Goal: Task Accomplishment & Management: Complete application form

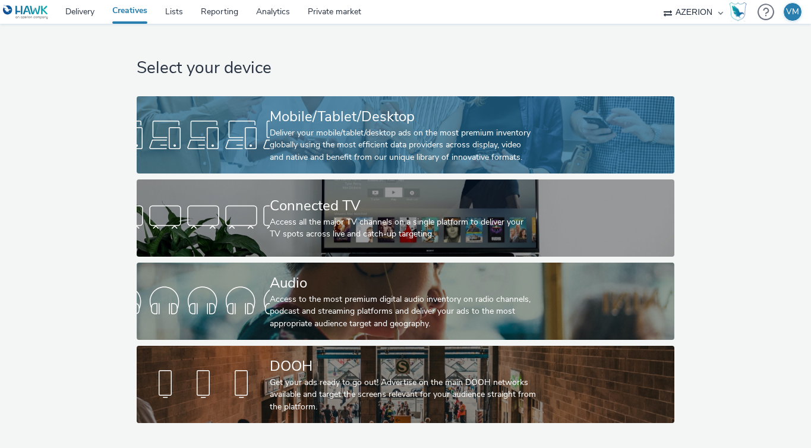
click at [372, 139] on div "Deliver your mobile/tablet/desktop ads on the most premium inventory globally u…" at bounding box center [403, 145] width 267 height 36
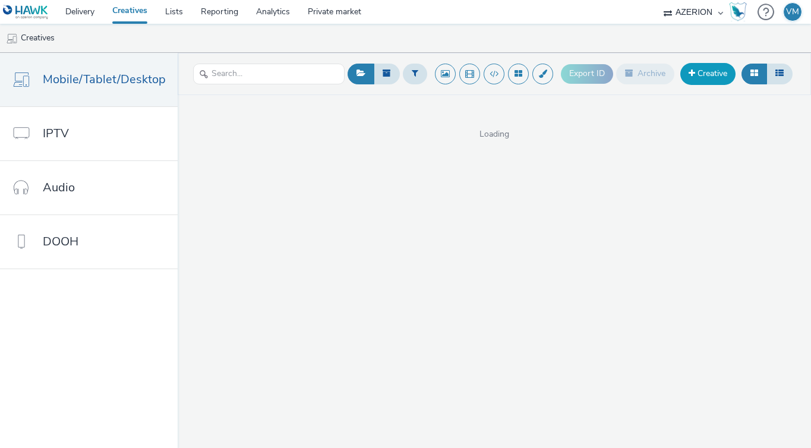
click at [705, 69] on link "Creative" at bounding box center [707, 73] width 55 height 21
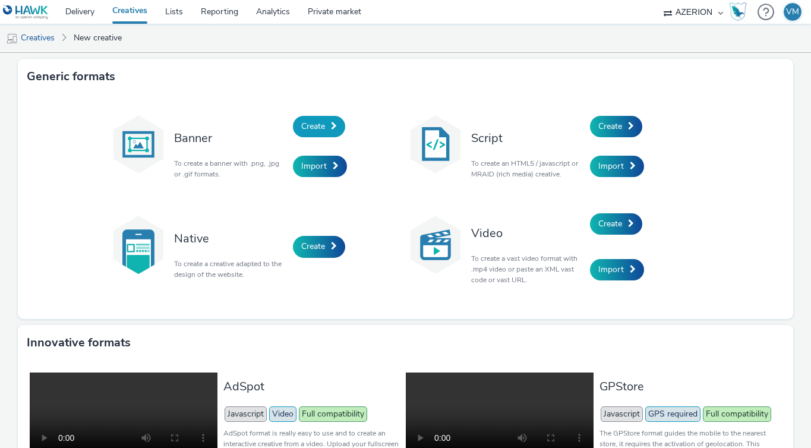
click at [323, 123] on link "Create" at bounding box center [319, 126] width 52 height 21
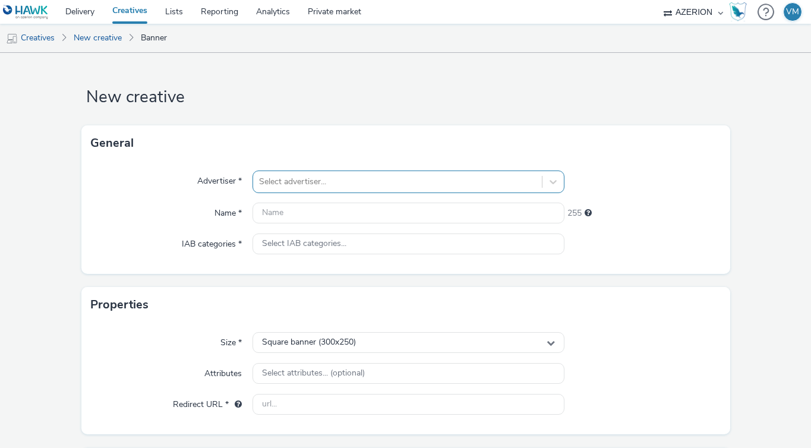
click at [302, 182] on div at bounding box center [397, 182] width 277 height 14
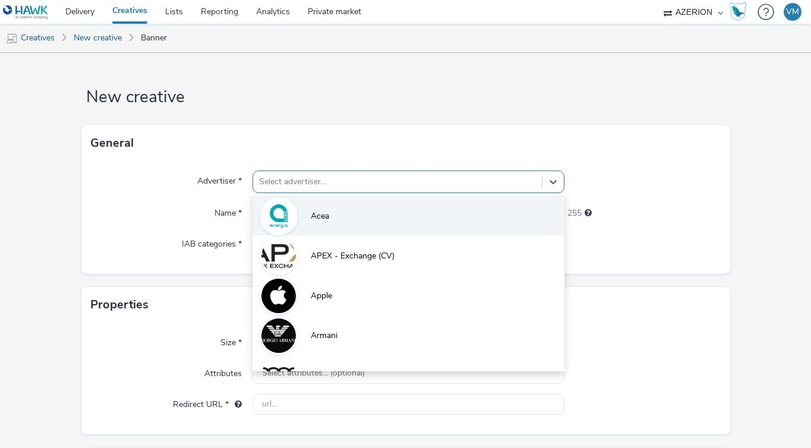
click at [329, 228] on li "Acea" at bounding box center [409, 215] width 312 height 40
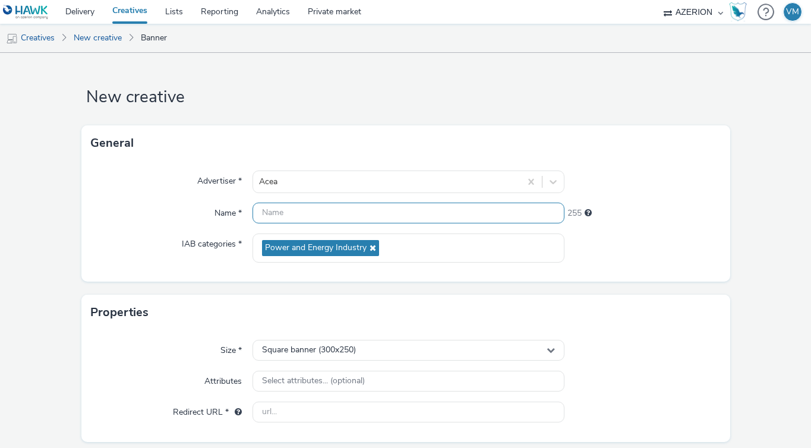
click at [317, 213] on input "text" at bounding box center [409, 213] width 312 height 21
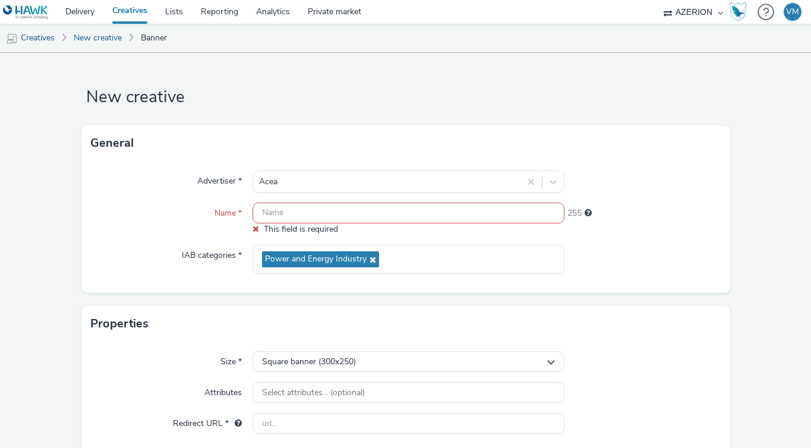
paste input "opp-00083653"
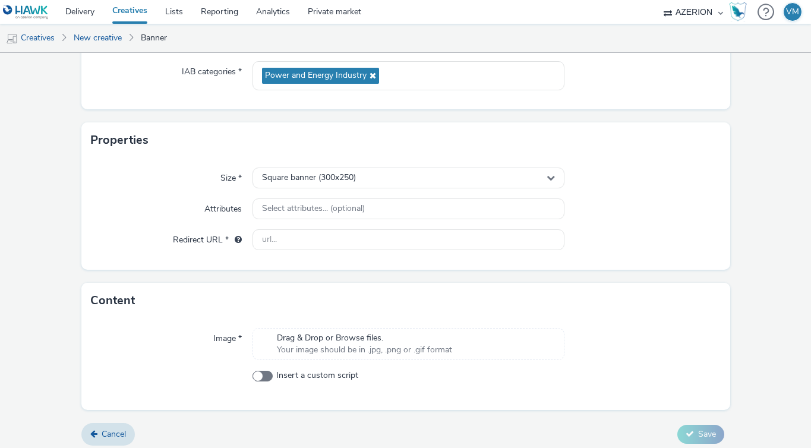
scroll to position [173, 0]
type input "opp-00083653_300x250"
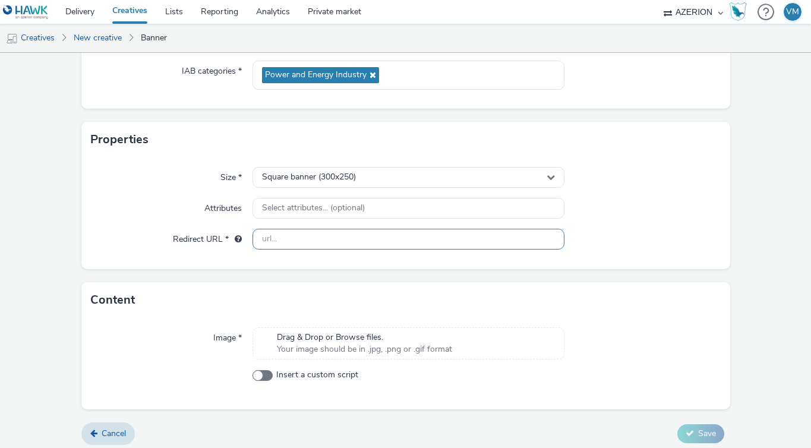
click at [282, 232] on input "text" at bounding box center [409, 239] width 312 height 21
paste input "[URL][DOMAIN_NAME]"
type input "[URL][DOMAIN_NAME]"
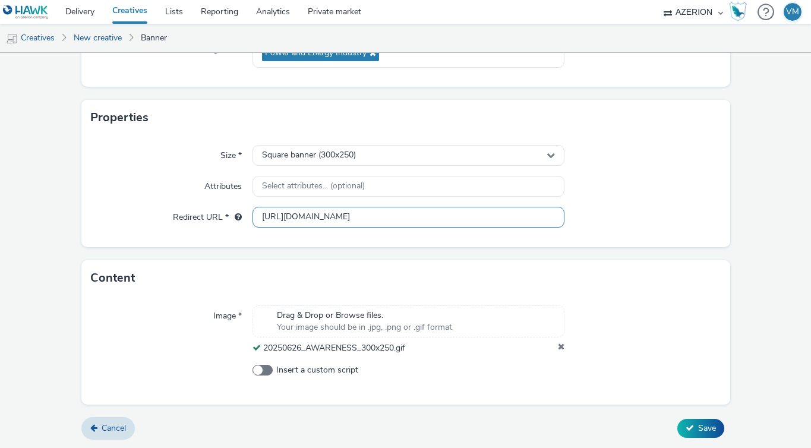
scroll to position [195, 0]
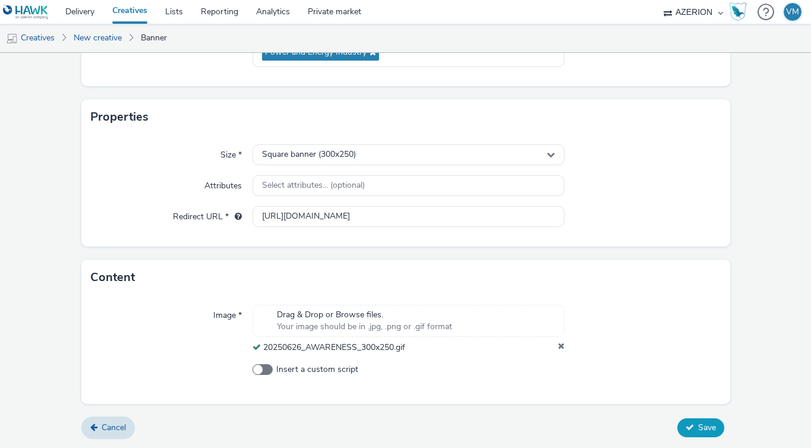
click at [686, 431] on icon at bounding box center [690, 427] width 8 height 8
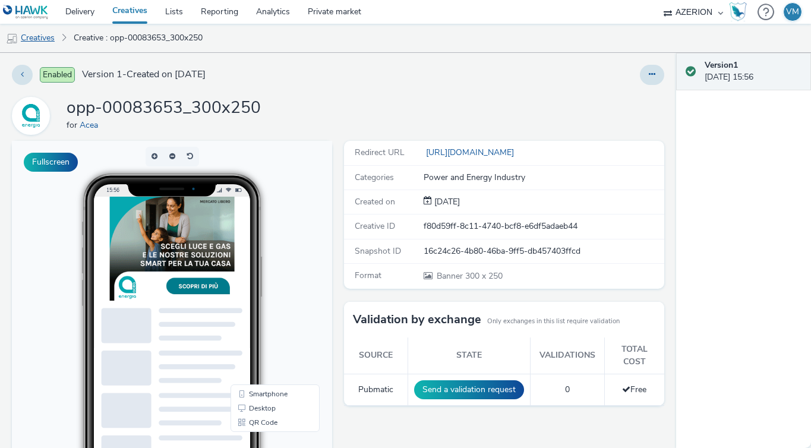
click at [52, 37] on link "Creatives" at bounding box center [30, 38] width 61 height 29
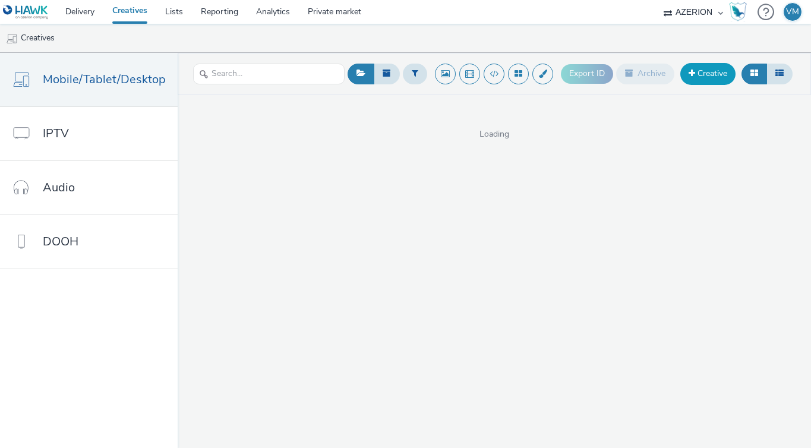
click at [689, 76] on span at bounding box center [692, 73] width 7 height 8
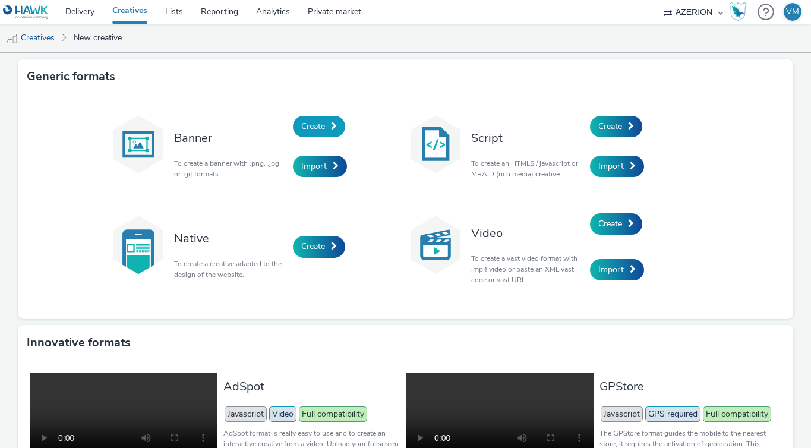
click at [305, 130] on span "Create" at bounding box center [313, 126] width 24 height 11
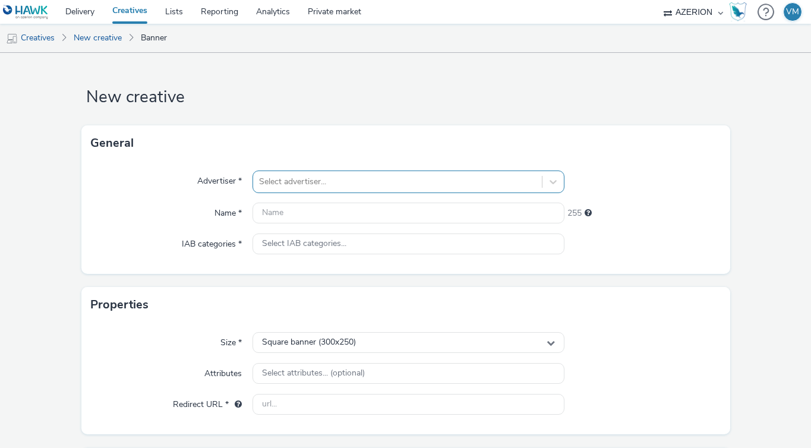
click at [299, 184] on div at bounding box center [397, 182] width 277 height 14
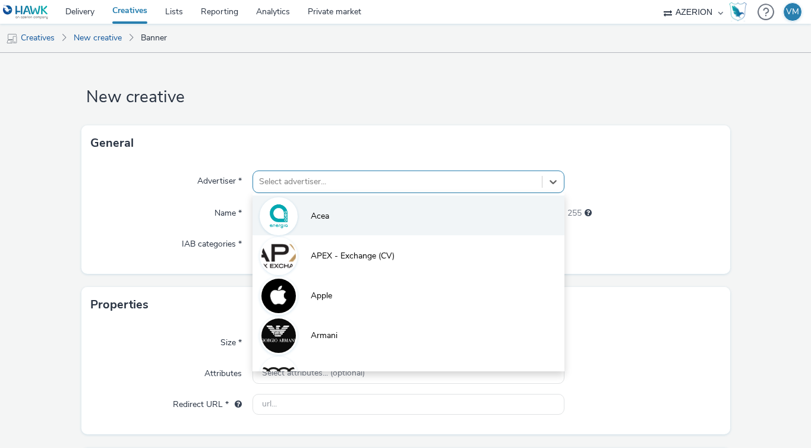
click at [306, 214] on li "Acea" at bounding box center [409, 215] width 312 height 40
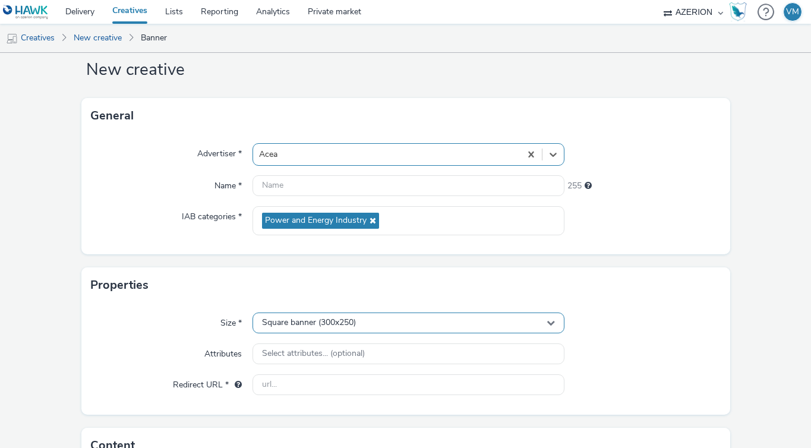
scroll to position [31, 0]
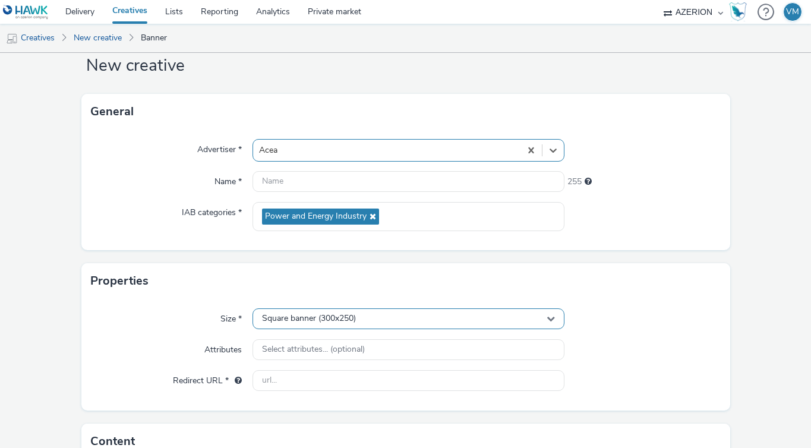
click at [333, 317] on span "Square banner (300x250)" at bounding box center [309, 319] width 94 height 10
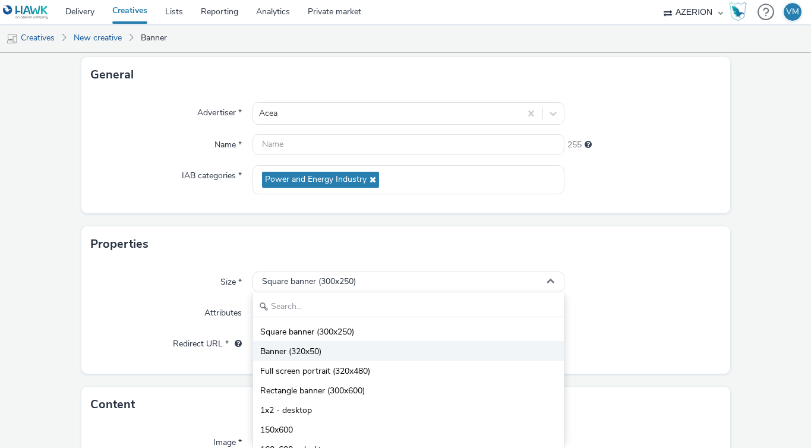
scroll to position [83, 0]
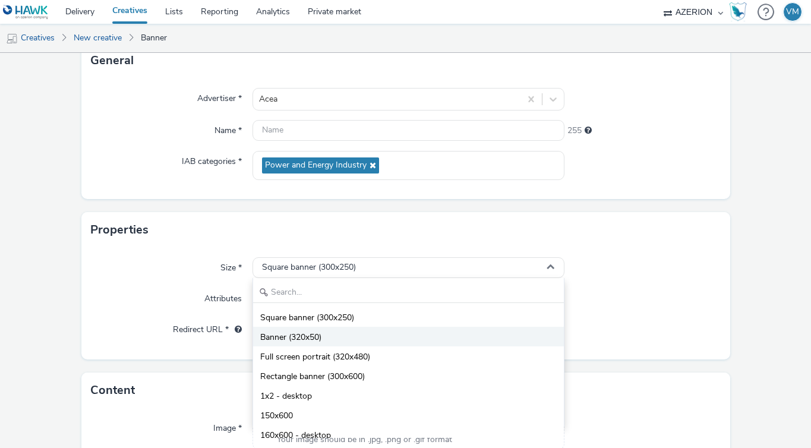
click at [327, 339] on li "Banner (320x50)" at bounding box center [408, 337] width 311 height 20
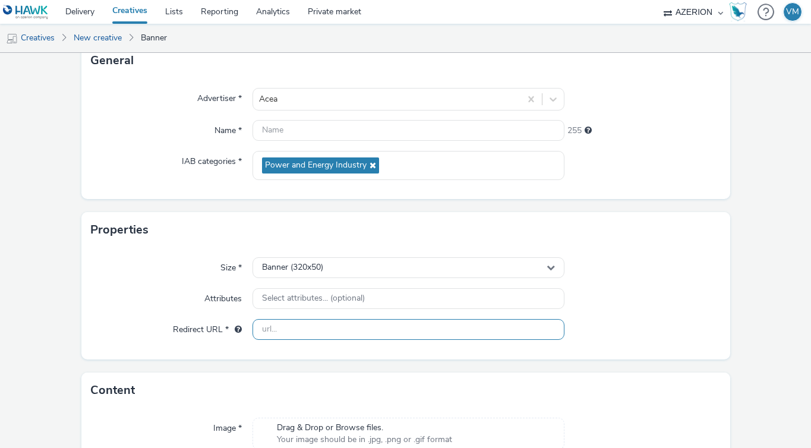
click at [293, 326] on input "text" at bounding box center [409, 329] width 312 height 21
paste input "[URL][DOMAIN_NAME]"
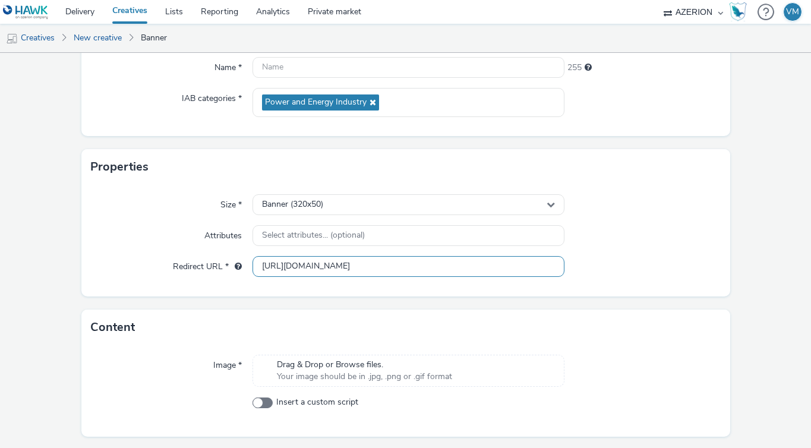
scroll to position [179, 0]
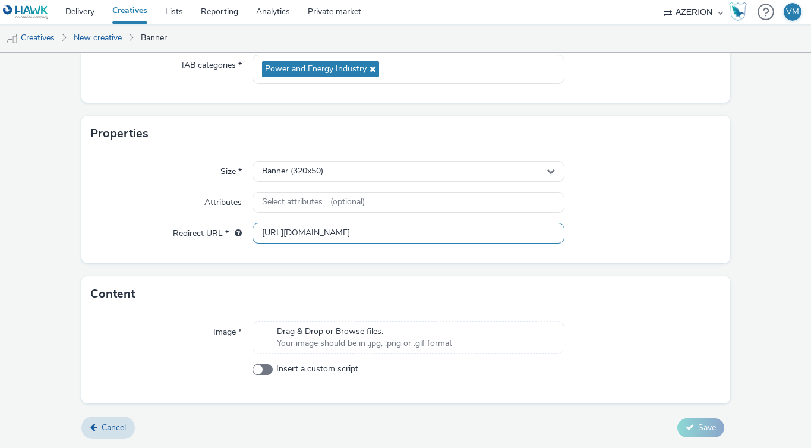
type input "[URL][DOMAIN_NAME]"
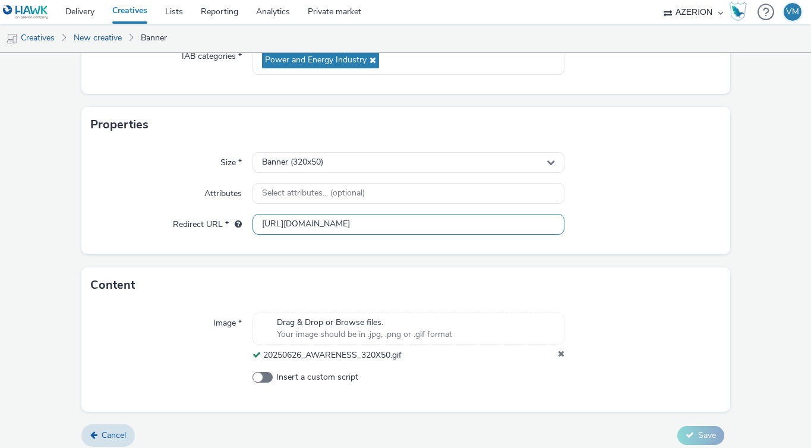
scroll to position [195, 0]
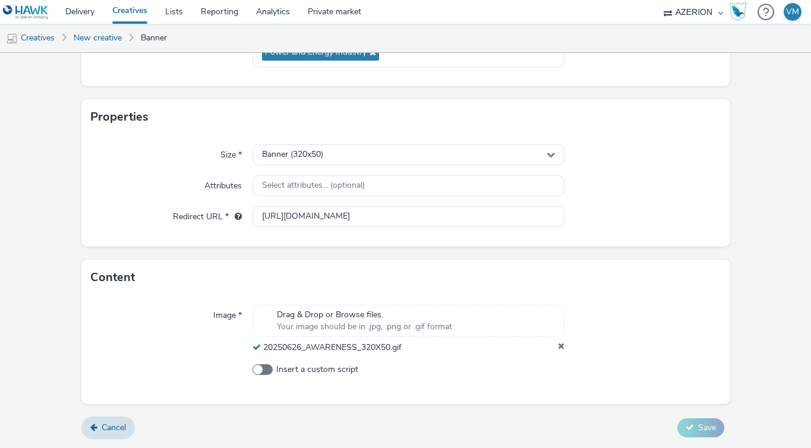
click at [585, 391] on div "Image * Drag & Drop or Browse files. Your image should be in .jpg, .png or .gif…" at bounding box center [405, 349] width 649 height 108
click at [370, 251] on form "New creative General Advertiser * Acea Name * 255 IAB categories * Power and En…" at bounding box center [405, 152] width 811 height 591
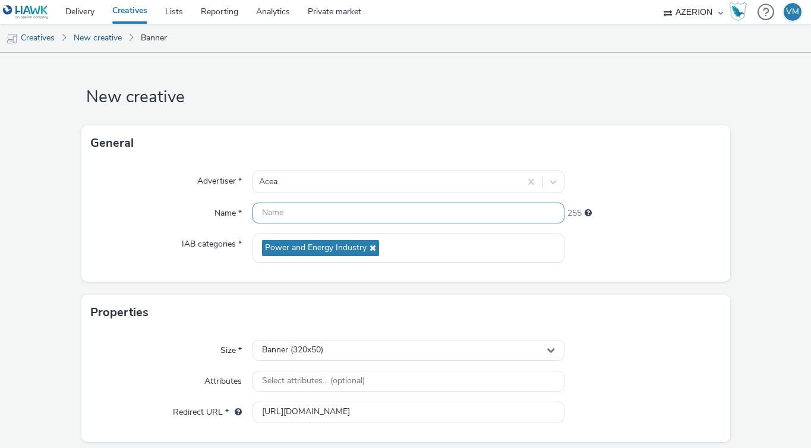
click at [279, 213] on input "text" at bounding box center [409, 213] width 312 height 21
paste input "[URL][DOMAIN_NAME]"
type input "[URL][DOMAIN_NAME]"
click at [320, 210] on input "[URL][DOMAIN_NAME]" at bounding box center [409, 213] width 312 height 21
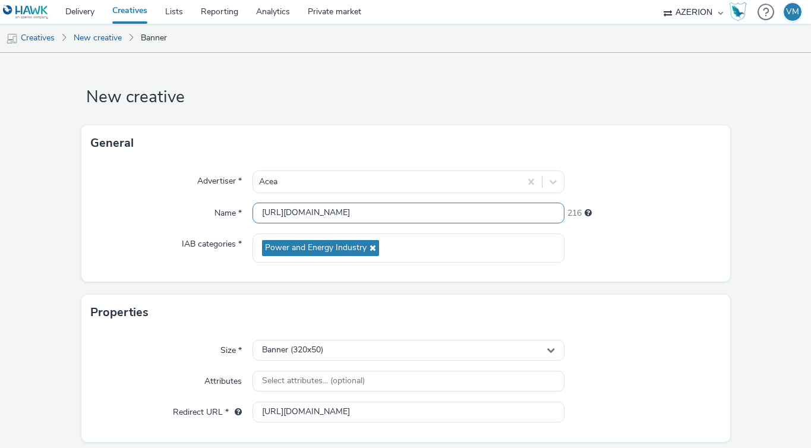
click at [320, 210] on input "[URL][DOMAIN_NAME]" at bounding box center [409, 213] width 312 height 21
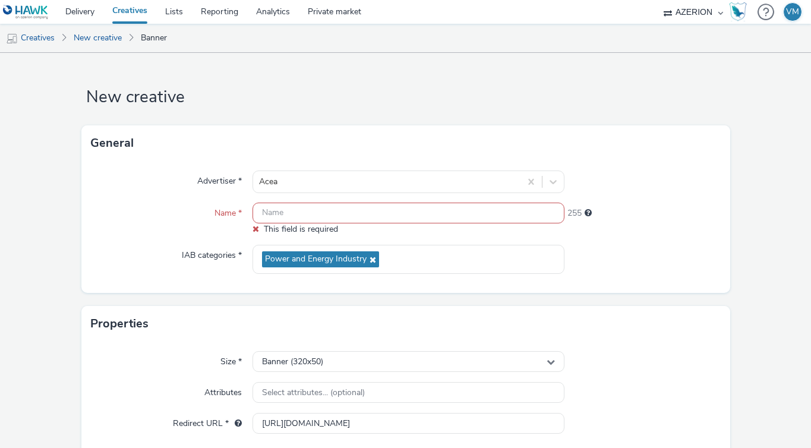
click at [294, 207] on input "text" at bounding box center [409, 213] width 312 height 21
paste input "opp-00083653"
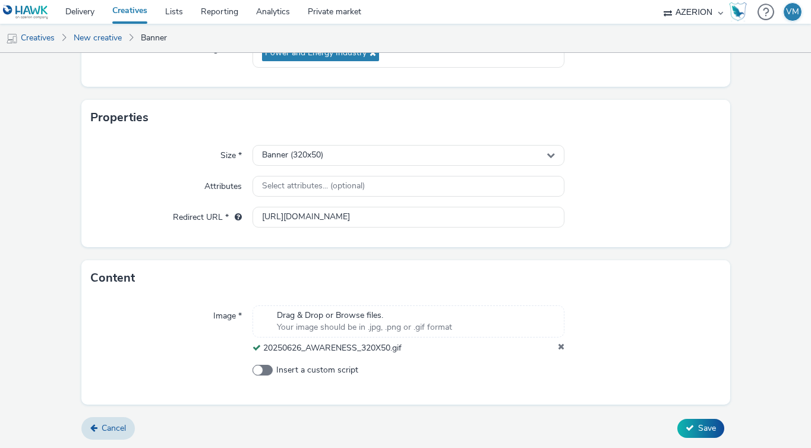
scroll to position [195, 0]
type input "opp-00083653_320x50"
click at [698, 431] on span "Save" at bounding box center [707, 427] width 18 height 11
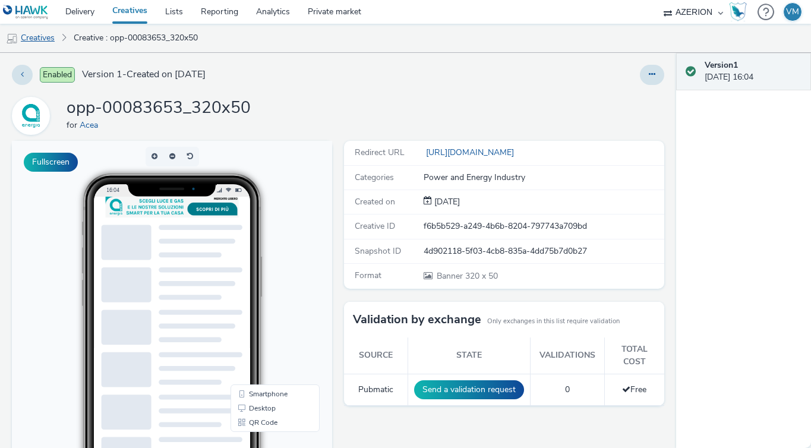
click at [46, 44] on link "Creatives" at bounding box center [30, 38] width 61 height 29
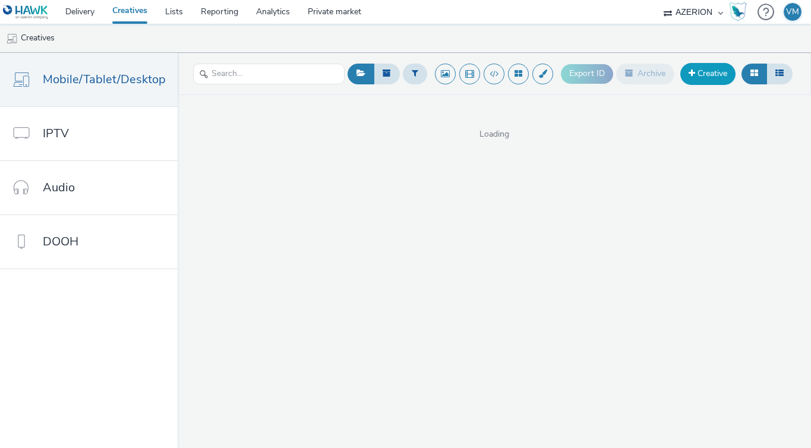
click at [702, 75] on link "Creative" at bounding box center [707, 73] width 55 height 21
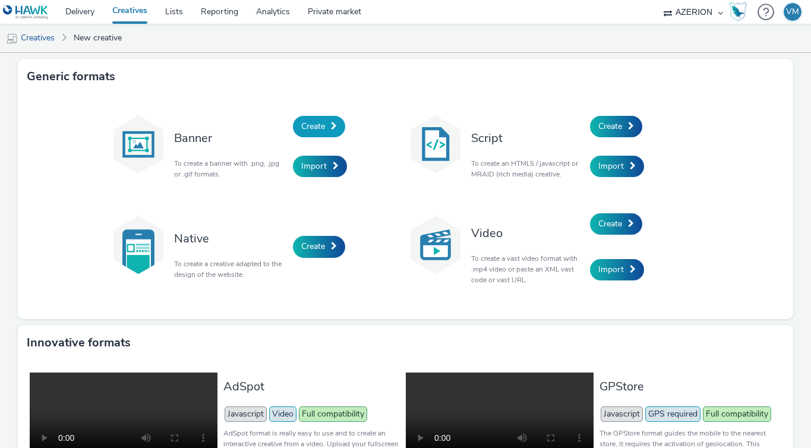
click at [310, 122] on span "Create" at bounding box center [313, 126] width 24 height 11
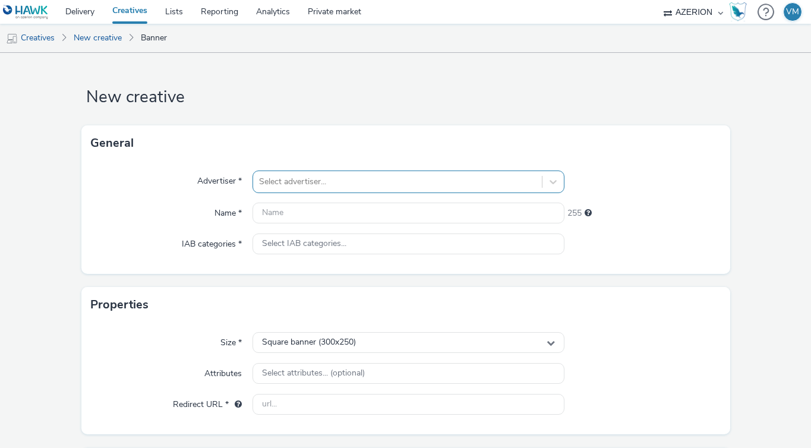
click at [304, 183] on div at bounding box center [397, 182] width 277 height 14
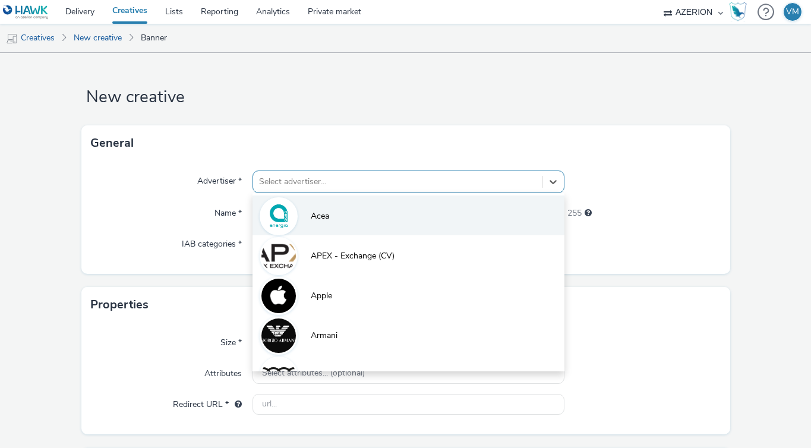
click at [303, 206] on li "Acea" at bounding box center [409, 215] width 312 height 40
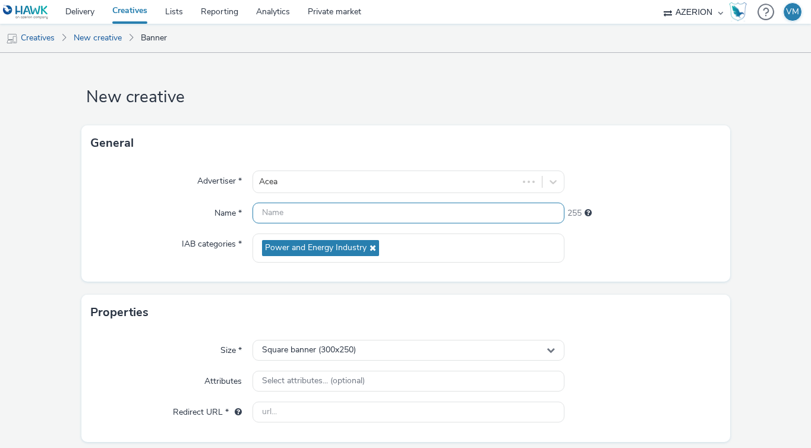
click at [331, 209] on input "text" at bounding box center [409, 213] width 312 height 21
paste input "opp-00083653"
click at [330, 212] on input "opp-00083653_920_250" at bounding box center [409, 213] width 312 height 21
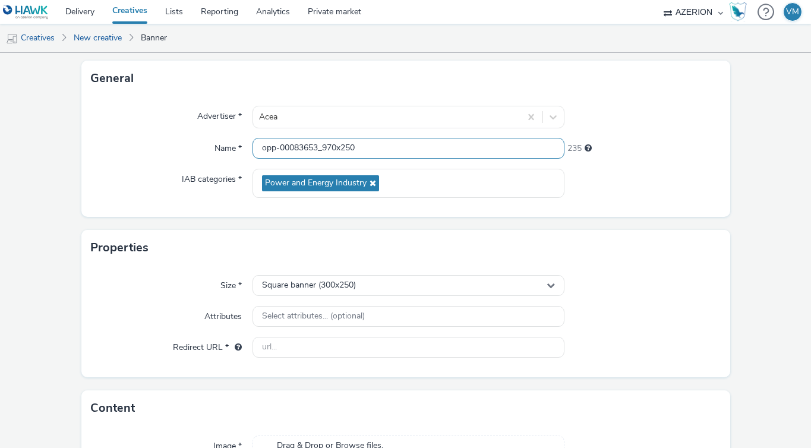
scroll to position [72, 0]
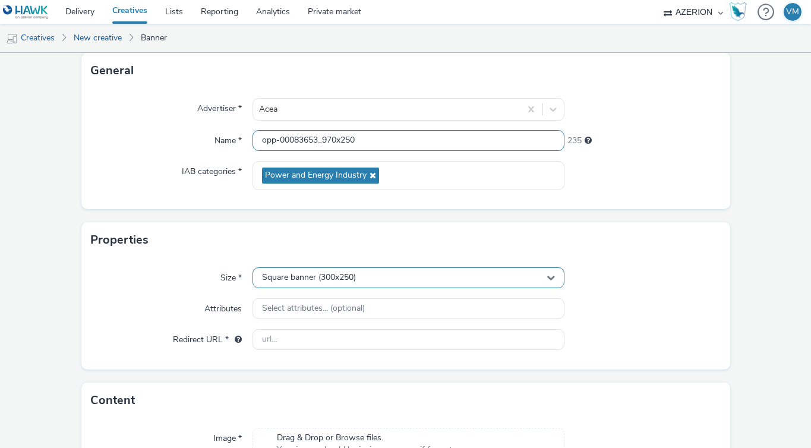
type input "opp-00083653_970x250"
click at [333, 279] on span "Square banner (300x250)" at bounding box center [309, 278] width 94 height 10
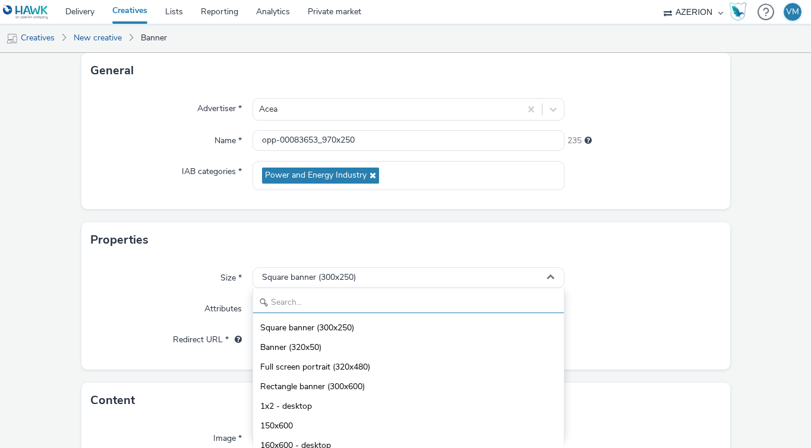
click at [345, 302] on input "text" at bounding box center [408, 302] width 311 height 21
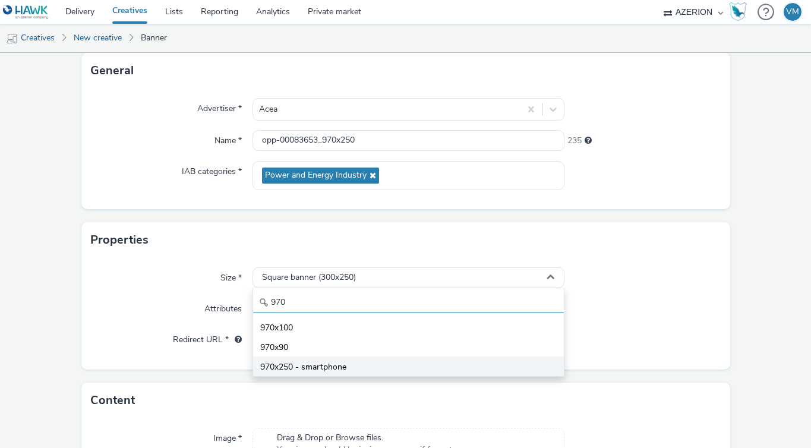
type input "970"
click at [308, 362] on span "970x250 - smartphone" at bounding box center [303, 367] width 86 height 12
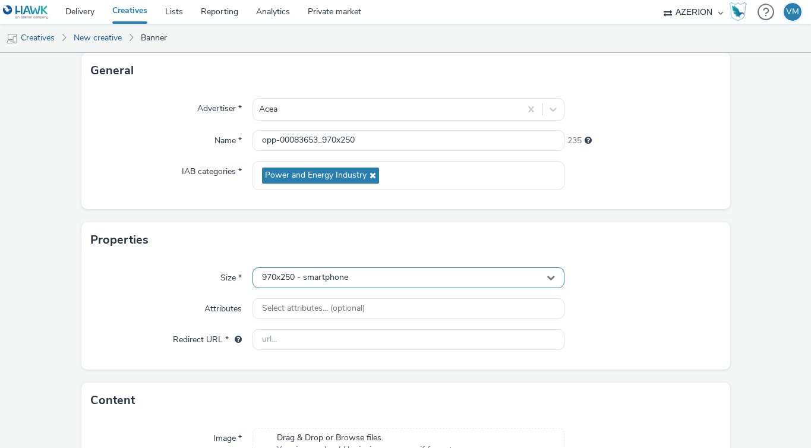
click at [342, 273] on span "970x250 - smartphone" at bounding box center [305, 278] width 86 height 10
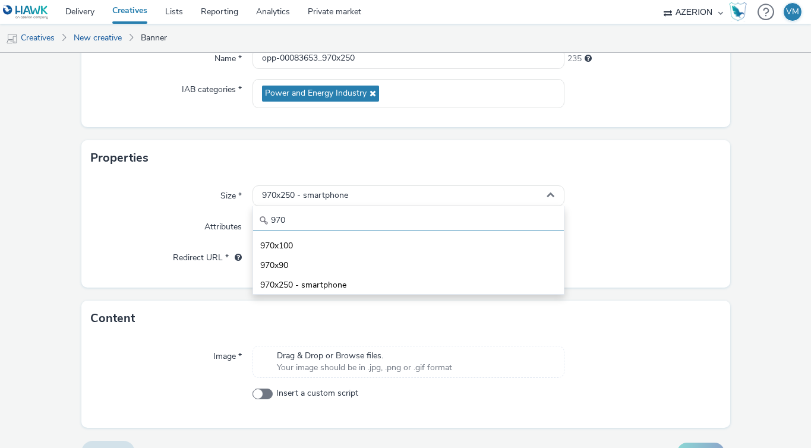
scroll to position [163, 0]
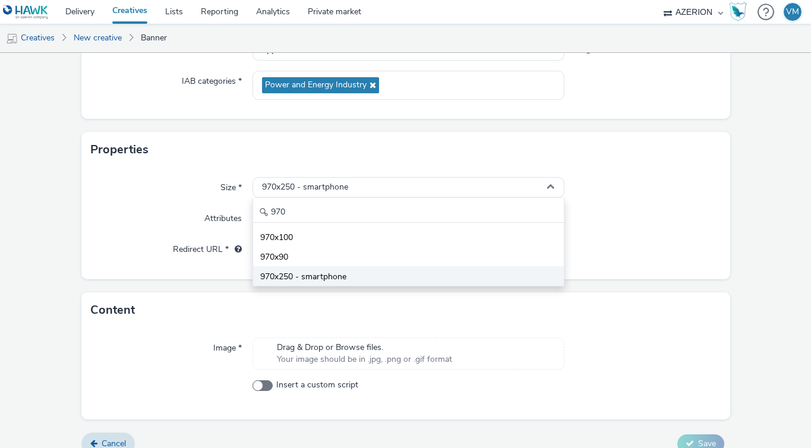
click at [337, 273] on span "970x250 - smartphone" at bounding box center [303, 277] width 86 height 12
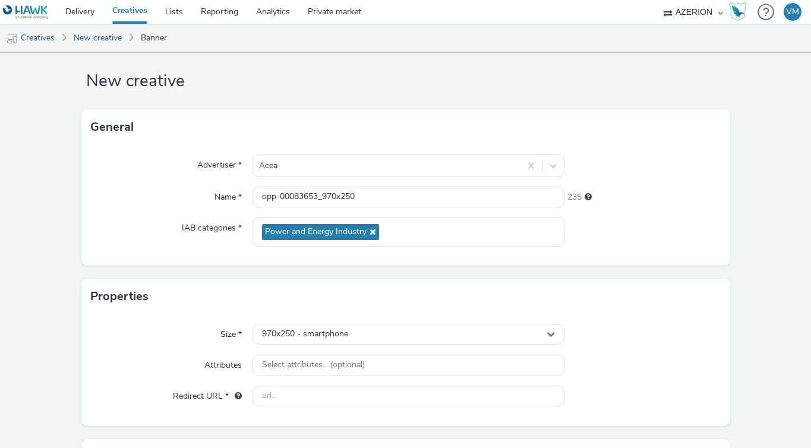
scroll to position [40, 0]
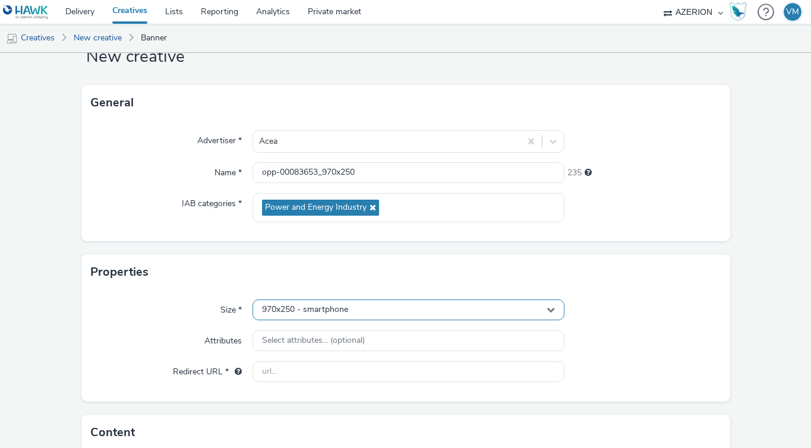
click at [356, 312] on div "970x250 - smartphone" at bounding box center [409, 309] width 312 height 21
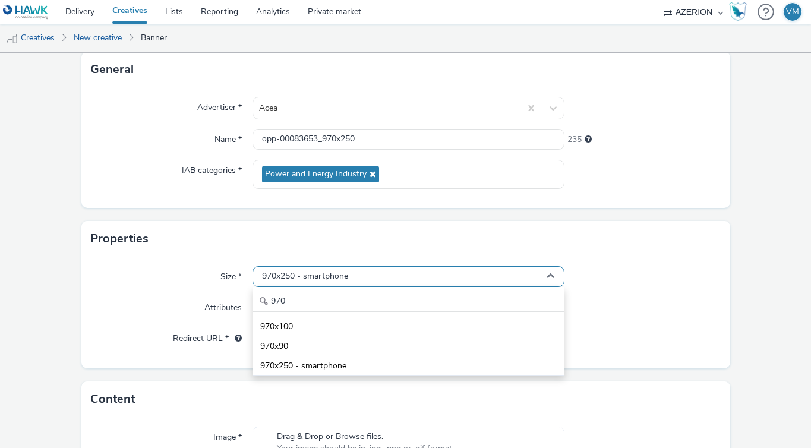
scroll to position [87, 0]
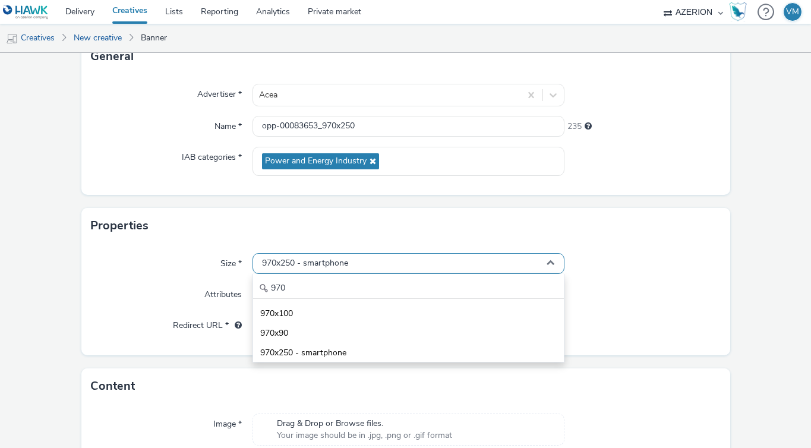
click at [370, 259] on div "970x250 - smartphone" at bounding box center [409, 263] width 312 height 21
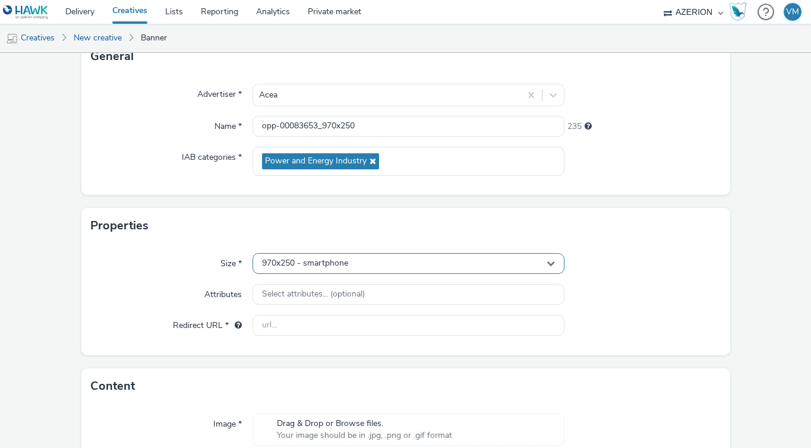
click at [370, 258] on div "970x250 - smartphone" at bounding box center [409, 263] width 312 height 21
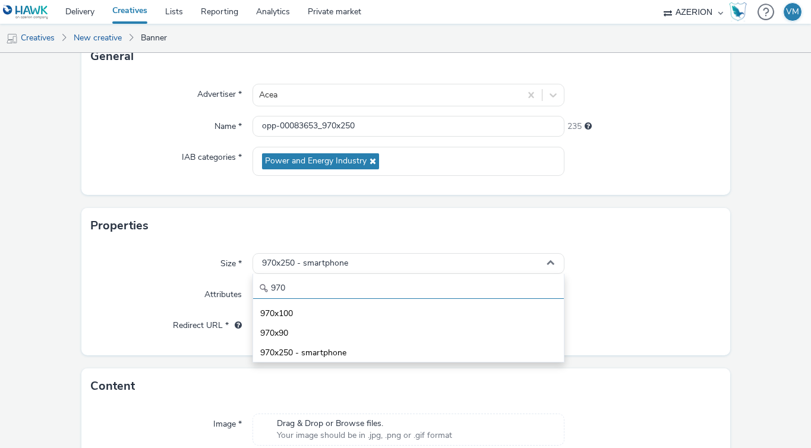
click at [335, 281] on input "970" at bounding box center [408, 288] width 311 height 21
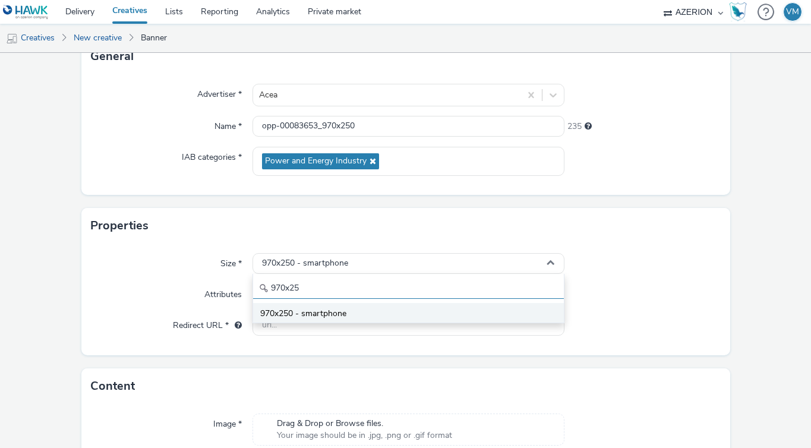
type input "970x25"
click at [314, 320] on li "970x250 - smartphone" at bounding box center [408, 313] width 311 height 20
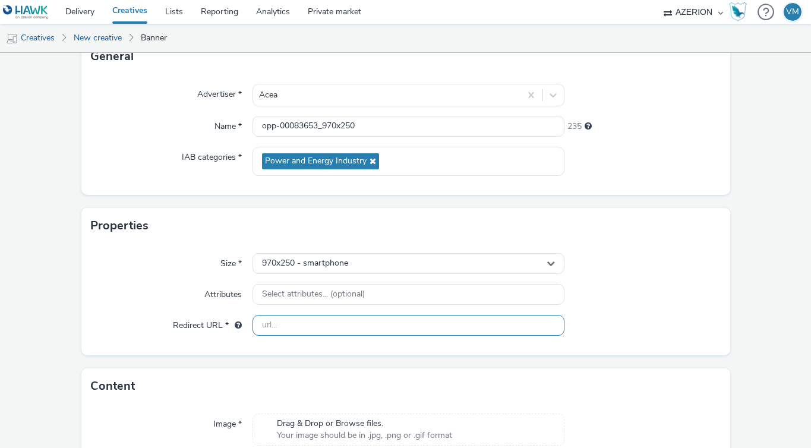
click at [259, 329] on input "text" at bounding box center [409, 325] width 312 height 21
paste input "[URL][DOMAIN_NAME]"
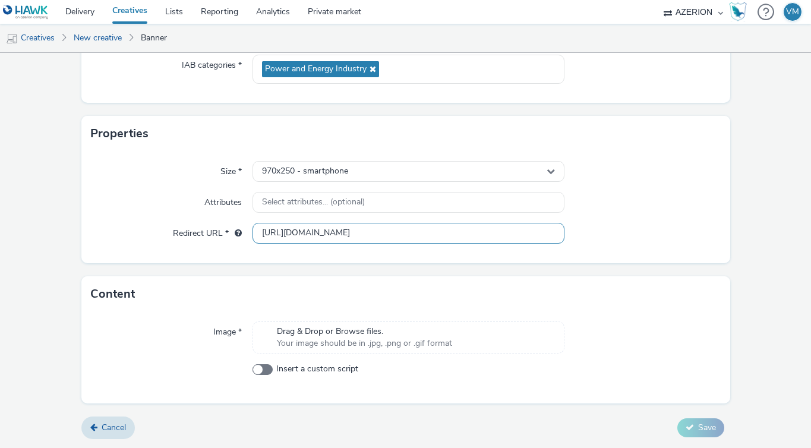
type input "[URL][DOMAIN_NAME]"
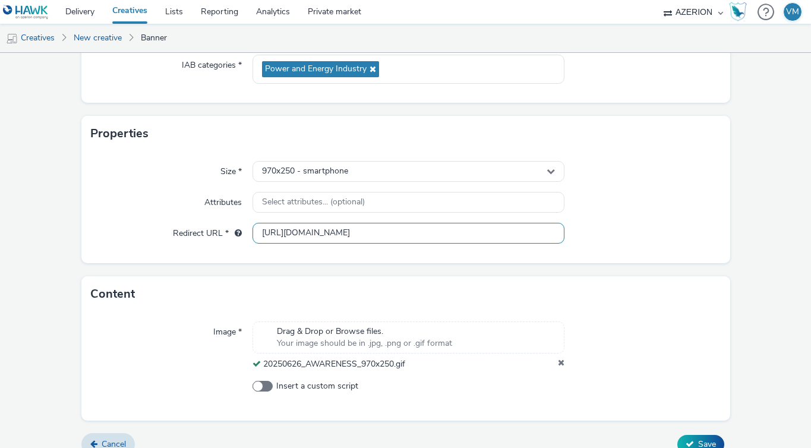
scroll to position [195, 0]
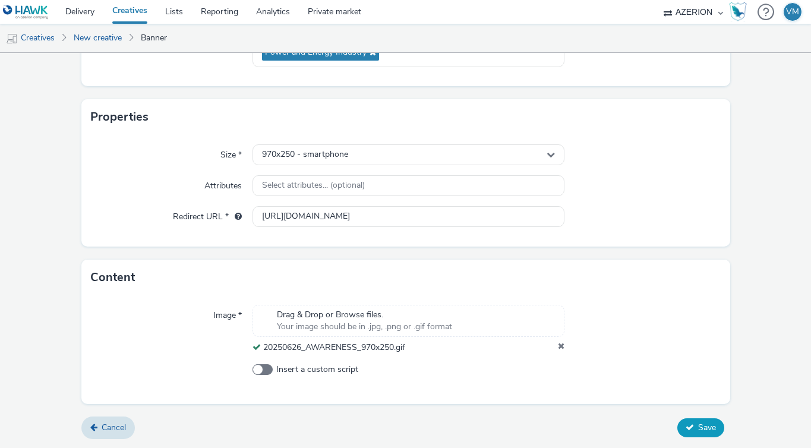
click at [698, 426] on span "Save" at bounding box center [707, 427] width 18 height 11
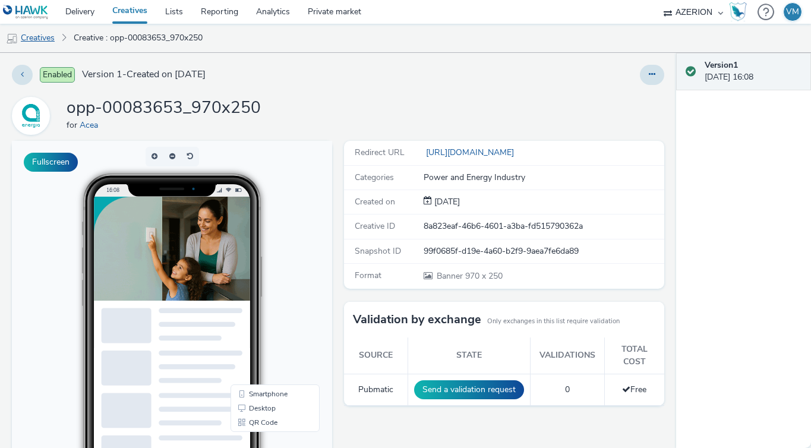
click at [48, 33] on link "Creatives" at bounding box center [30, 38] width 61 height 29
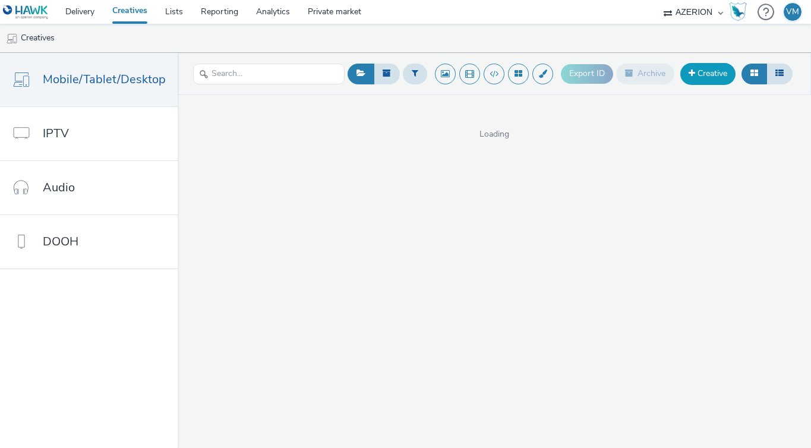
click at [727, 72] on link "Creative" at bounding box center [707, 73] width 55 height 21
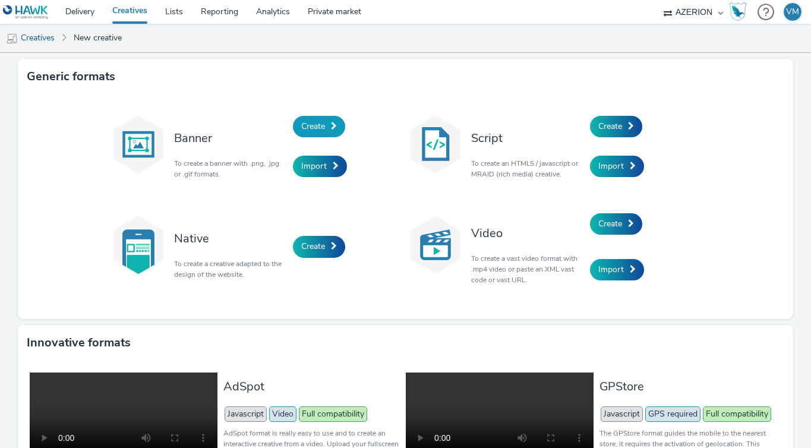
click at [314, 132] on link "Create" at bounding box center [319, 126] width 52 height 21
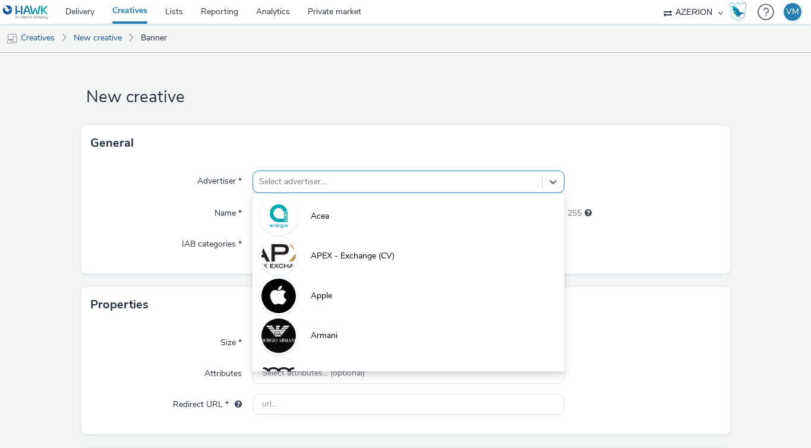
click at [314, 180] on div at bounding box center [397, 182] width 277 height 14
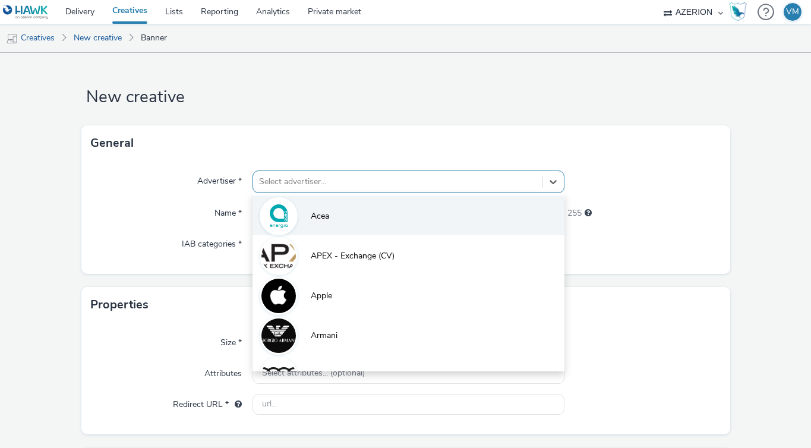
click at [308, 222] on li "Acea" at bounding box center [409, 215] width 312 height 40
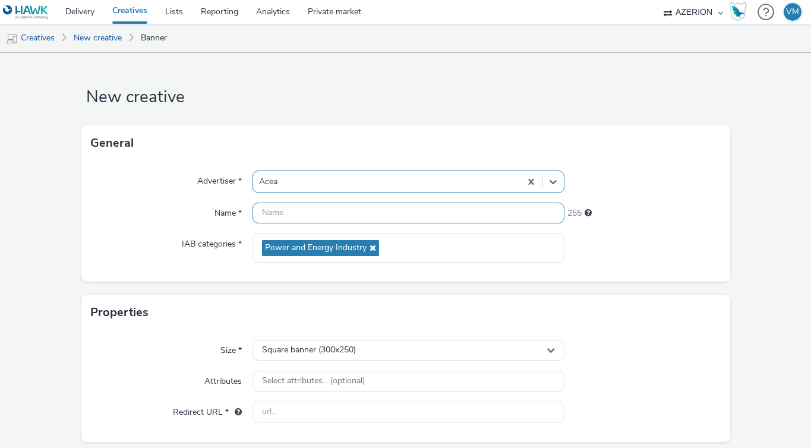
click at [301, 213] on input "text" at bounding box center [409, 213] width 312 height 21
paste input "opp-00083653"
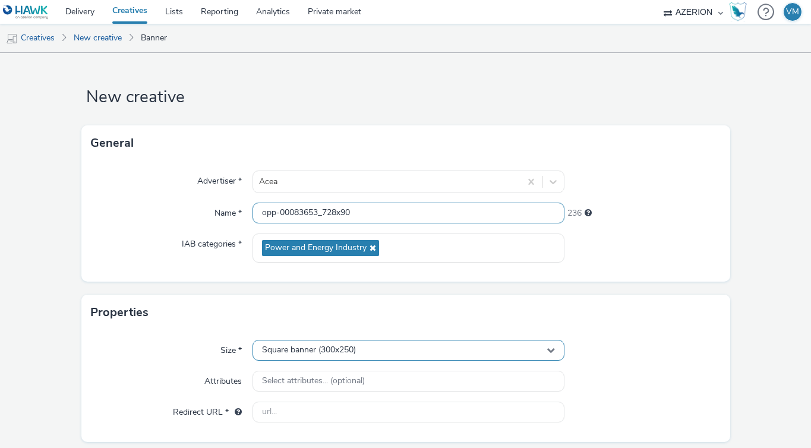
type input "opp-00083653_728x90"
click at [300, 344] on div "Square banner (300x250)" at bounding box center [409, 350] width 312 height 21
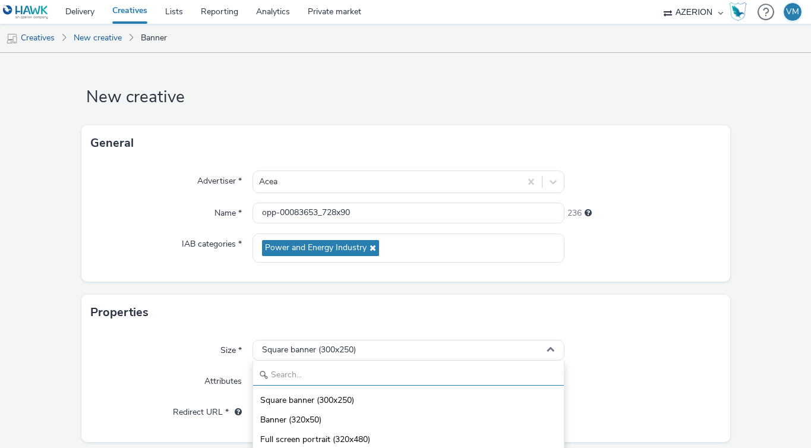
click at [307, 373] on input "text" at bounding box center [408, 375] width 311 height 21
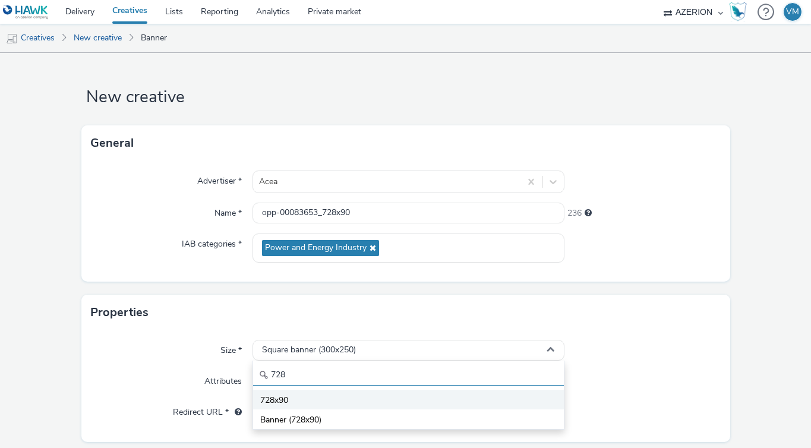
type input "728"
click at [303, 400] on li "728x90" at bounding box center [408, 400] width 311 height 20
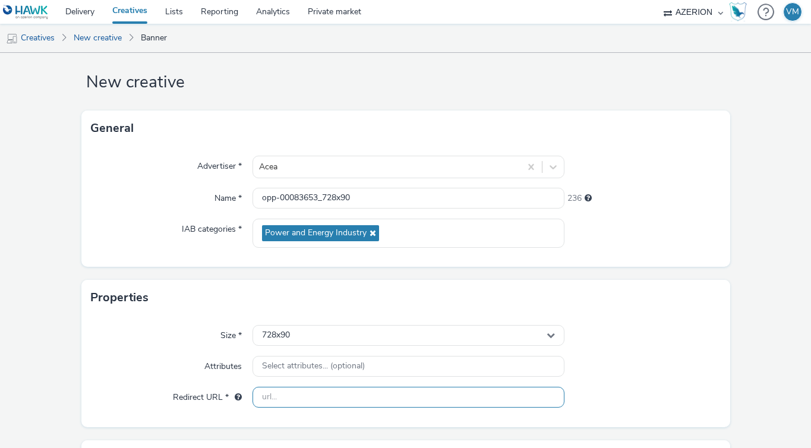
scroll to position [37, 0]
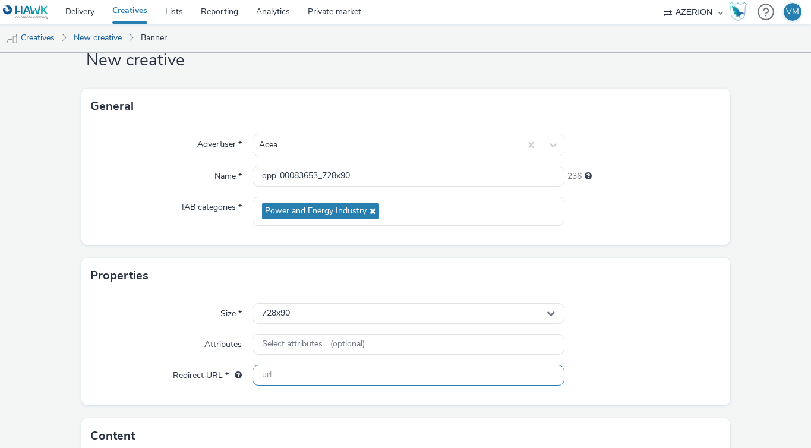
click at [279, 376] on input "text" at bounding box center [409, 375] width 312 height 21
paste input "[URL][DOMAIN_NAME]"
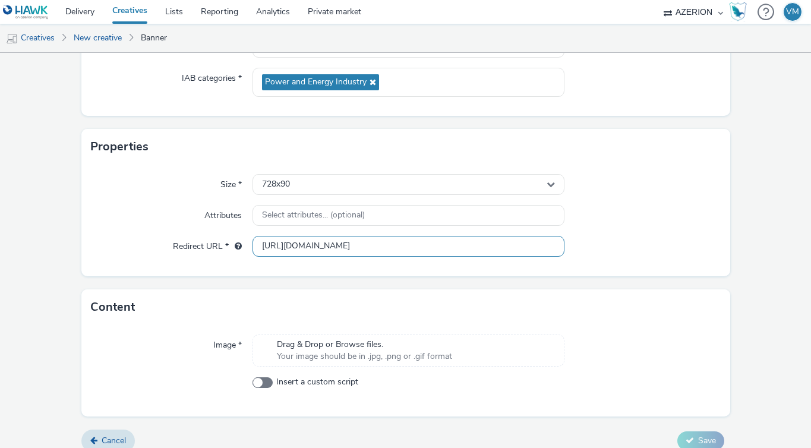
scroll to position [179, 0]
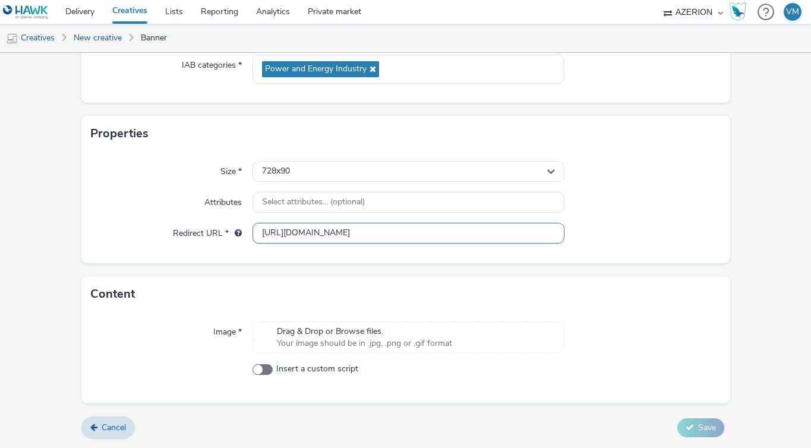
type input "[URL][DOMAIN_NAME]"
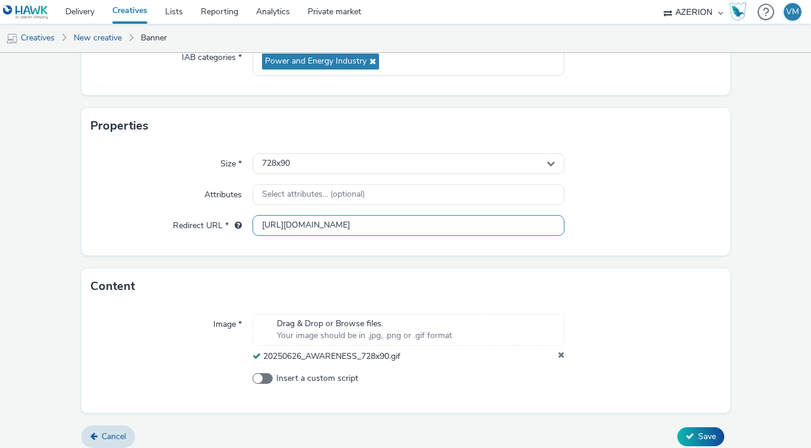
scroll to position [195, 0]
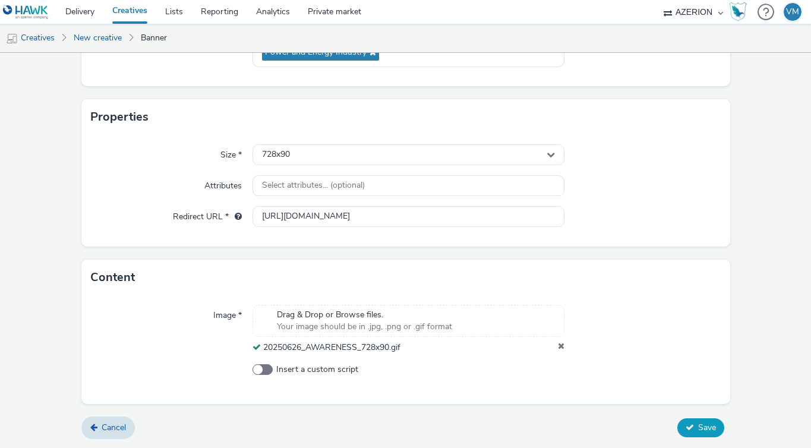
click at [687, 425] on button "Save" at bounding box center [700, 427] width 47 height 19
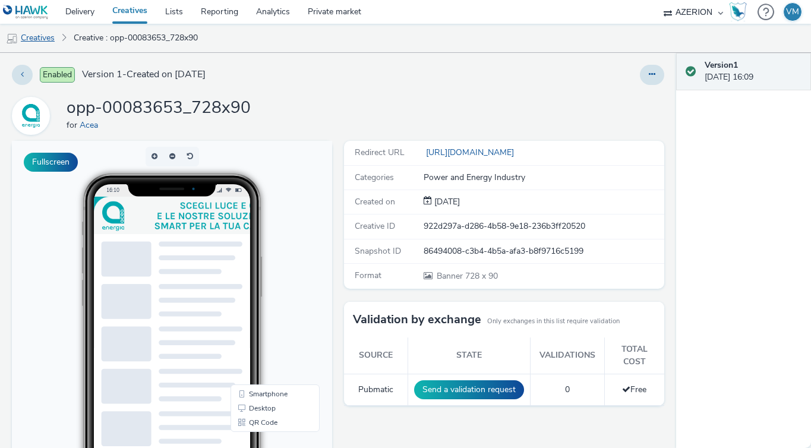
click at [42, 40] on link "Creatives" at bounding box center [30, 38] width 61 height 29
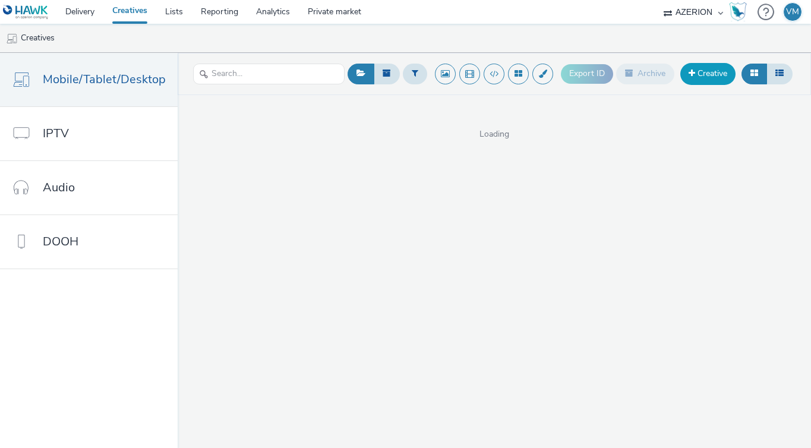
click at [709, 72] on link "Creative" at bounding box center [707, 73] width 55 height 21
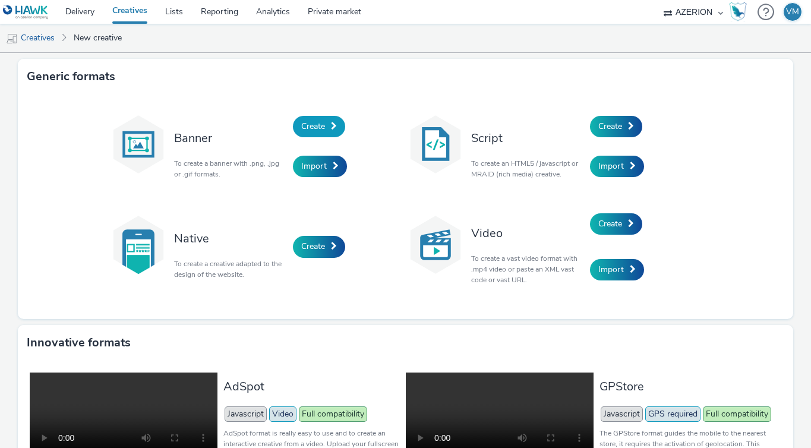
click at [322, 125] on link "Create" at bounding box center [319, 126] width 52 height 21
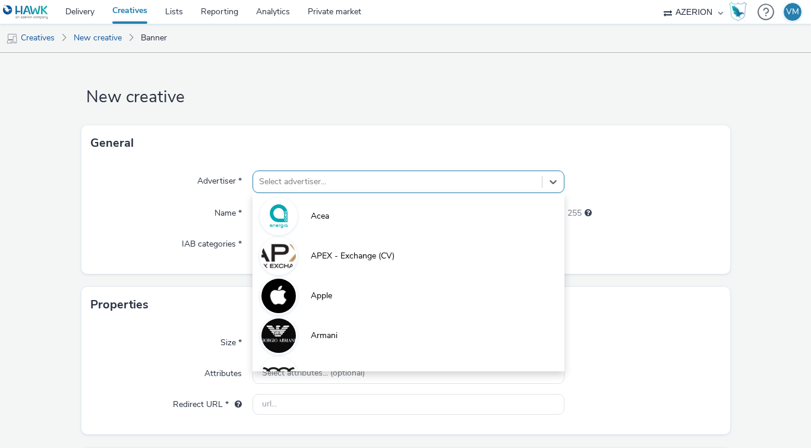
click at [333, 190] on div "Select advertiser..." at bounding box center [397, 181] width 289 height 19
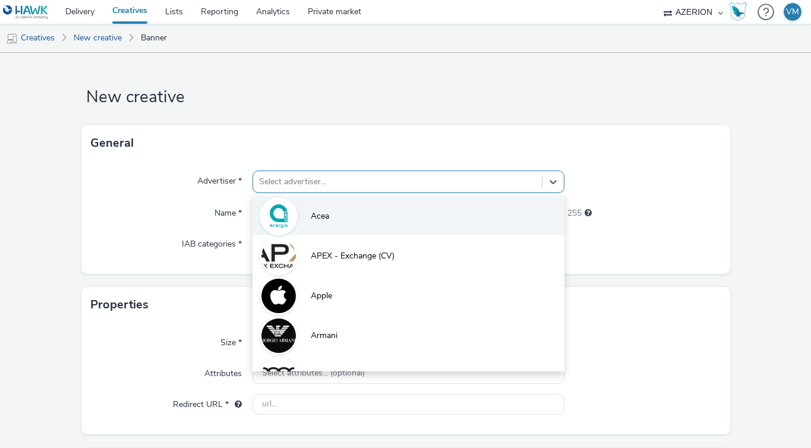
click at [329, 216] on li "Acea" at bounding box center [409, 215] width 312 height 40
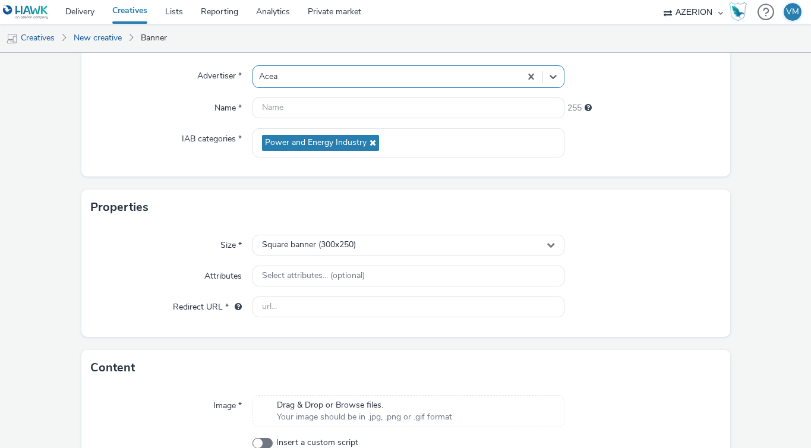
scroll to position [179, 0]
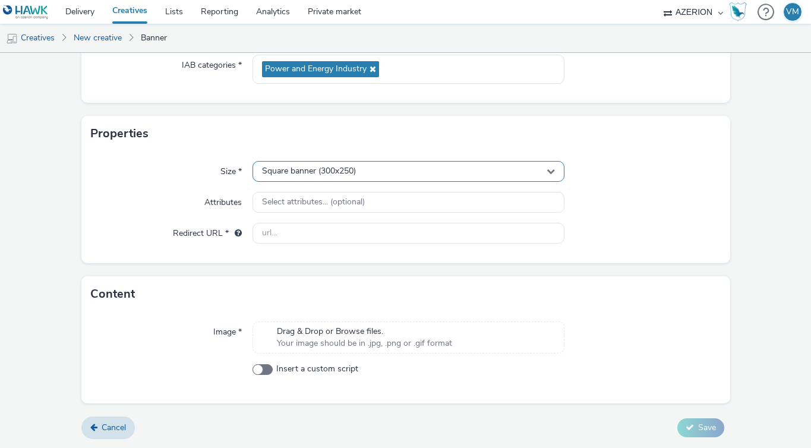
click at [373, 175] on div "Square banner (300x250)" at bounding box center [409, 171] width 312 height 21
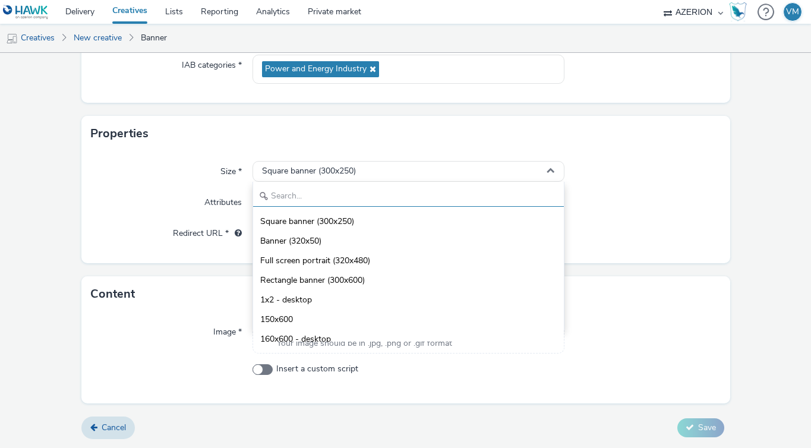
click at [370, 196] on input "text" at bounding box center [408, 196] width 311 height 21
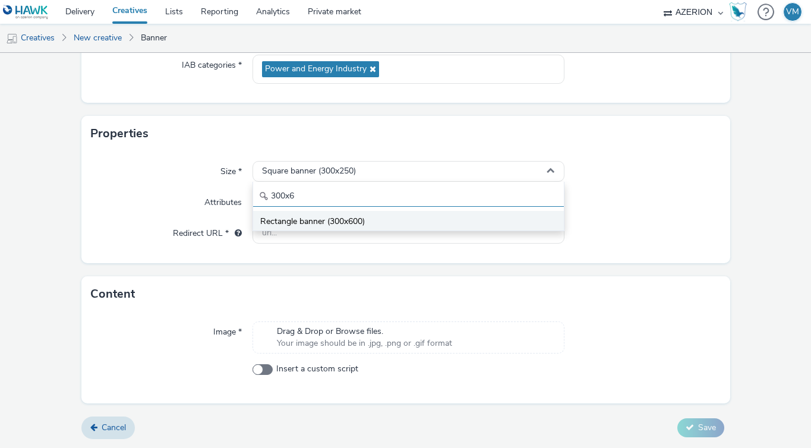
type input "300x6"
click at [356, 222] on span "Rectangle banner (300x600)" at bounding box center [312, 222] width 105 height 12
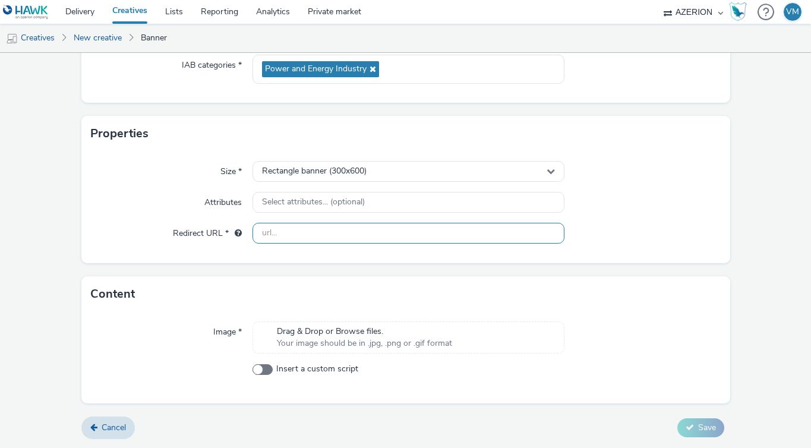
click at [288, 232] on input "text" at bounding box center [409, 233] width 312 height 21
paste input "[URL][DOMAIN_NAME]"
type input "[URL][DOMAIN_NAME]"
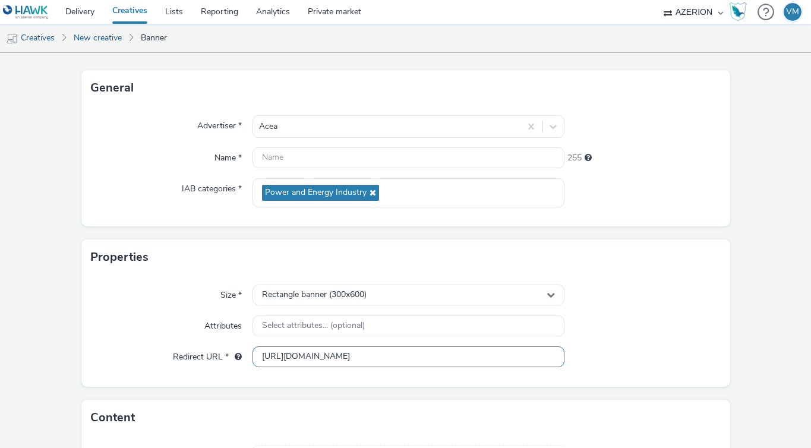
scroll to position [0, 0]
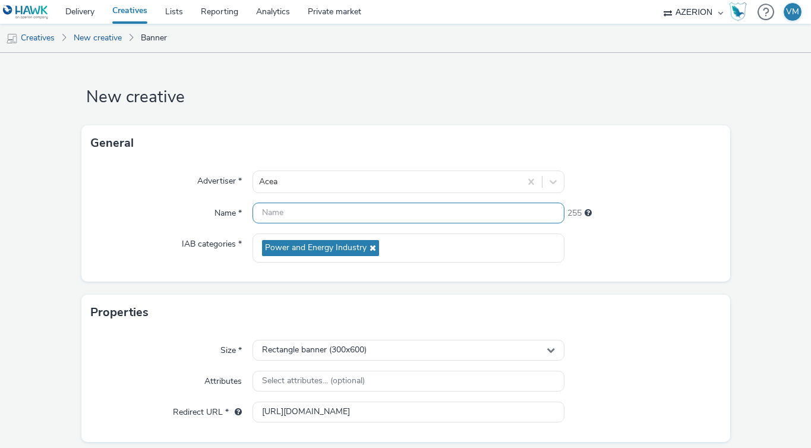
click at [283, 214] on input "text" at bounding box center [409, 213] width 312 height 21
paste input "opp-00083653"
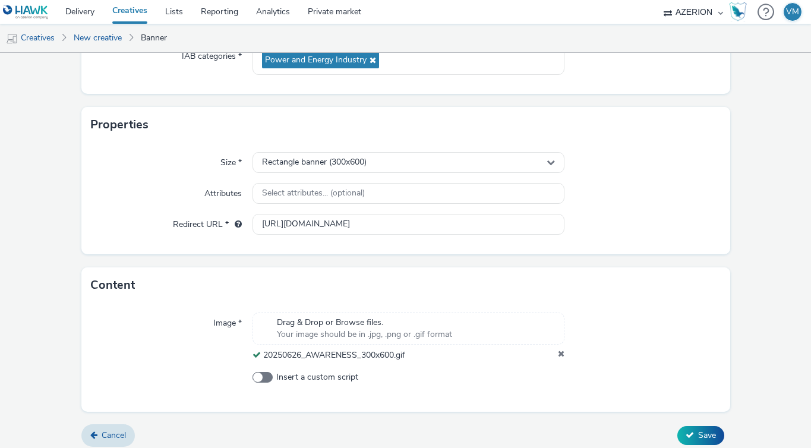
scroll to position [195, 0]
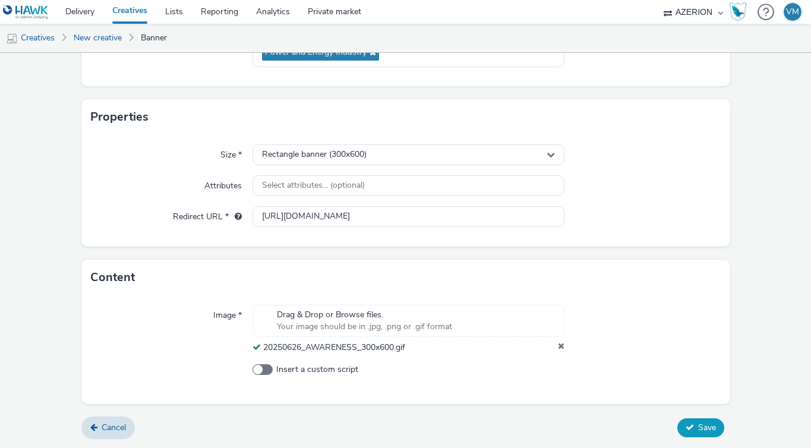
type input "opp-00083653_300x600"
click at [686, 424] on icon at bounding box center [690, 427] width 8 height 8
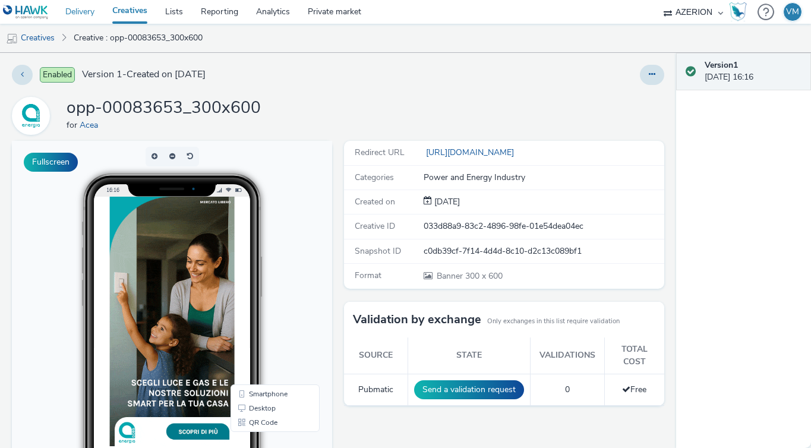
click at [90, 15] on link "Delivery" at bounding box center [79, 12] width 47 height 24
